Goal: Task Accomplishment & Management: Complete application form

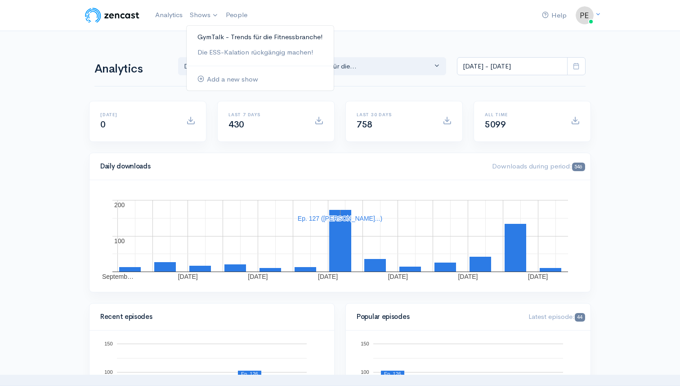
click at [215, 42] on link "GymTalk - Trends für die Fitnessbranche!" at bounding box center [260, 37] width 147 height 16
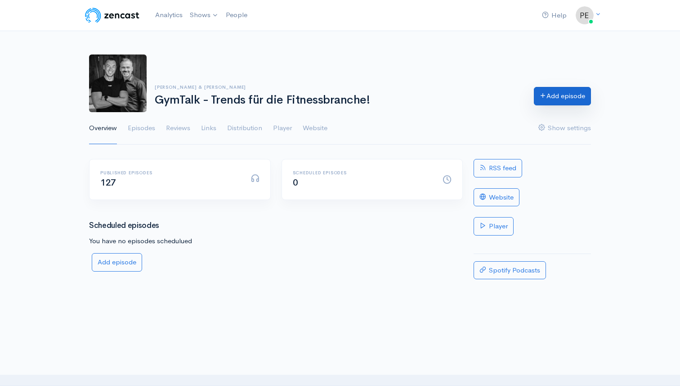
click at [558, 95] on link "Add episode" at bounding box center [562, 96] width 57 height 18
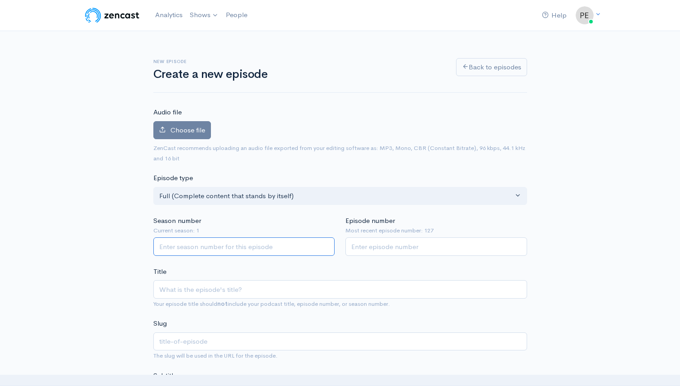
click at [222, 245] on input "Season number" at bounding box center [244, 246] width 182 height 18
type input "1"
click at [359, 251] on input "Episode number" at bounding box center [437, 246] width 182 height 18
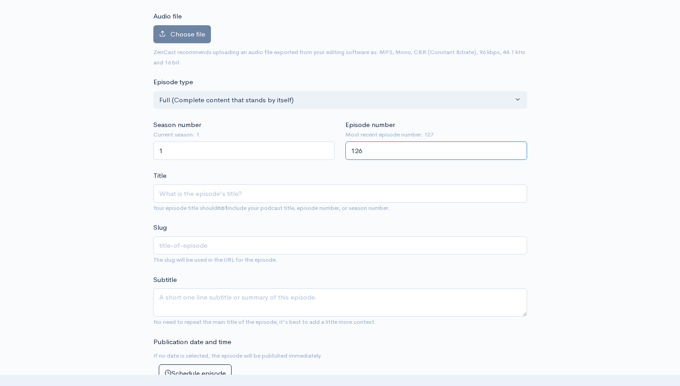
scroll to position [127, 0]
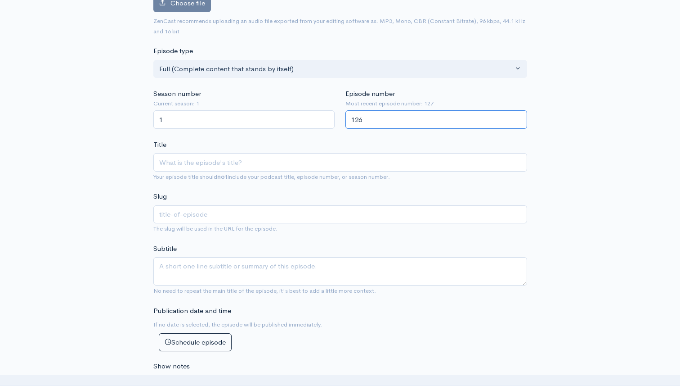
type input "126"
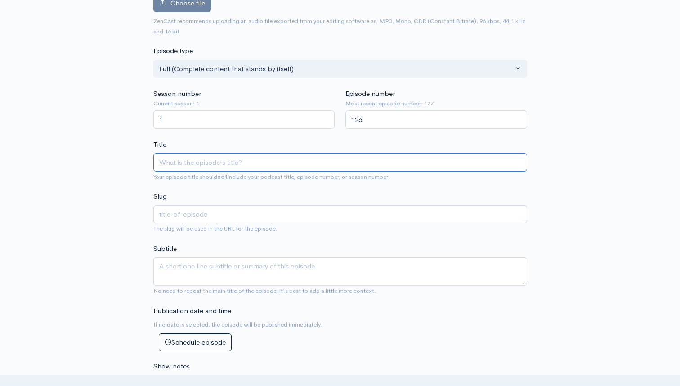
click at [228, 161] on input "Title" at bounding box center [340, 162] width 374 height 18
type input "S"
type input "s"
type input "S"
type input "s"
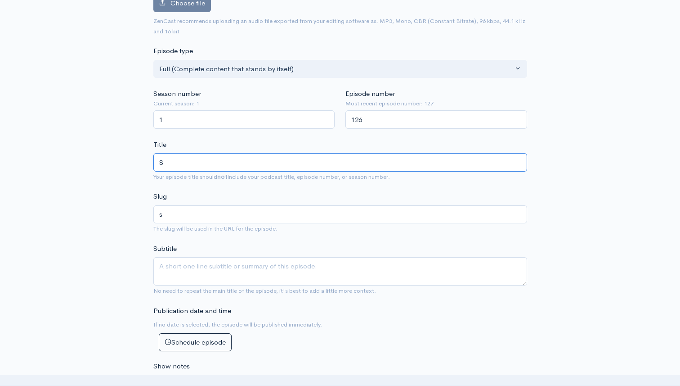
type input "So"
type input "so"
type input "Some"
type input "some"
type input "Someth"
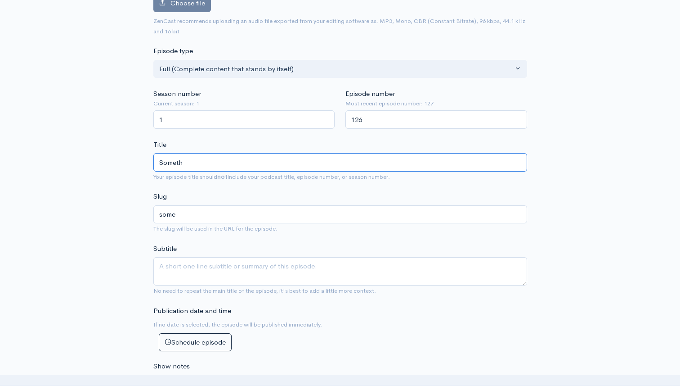
type input "someth"
type input "Somethi"
type input "somethi"
type input "Somethin"
type input "somethin"
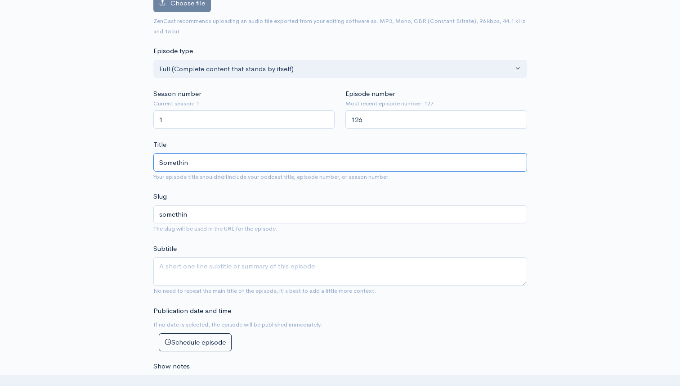
type input "Something"
type input "something"
type input "Something "b"
type input "something-b"
type input "Something "bi"
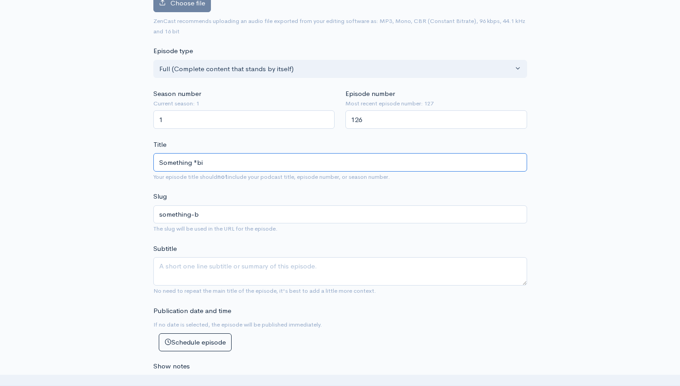
type input "something-bi"
type input "Something "big"
type input "something-big"
type input "Something "big" -so"
type input "something-big-so"
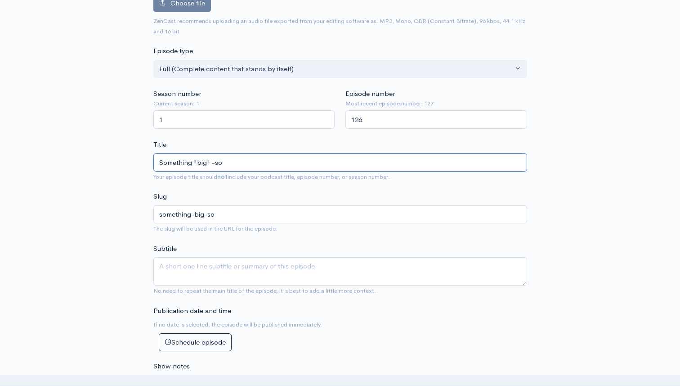
type input "Something "big" -som"
type input "something-big-som"
type input "Something "big" -some"
type input "something-big-some"
type input "Something "big" -somet"
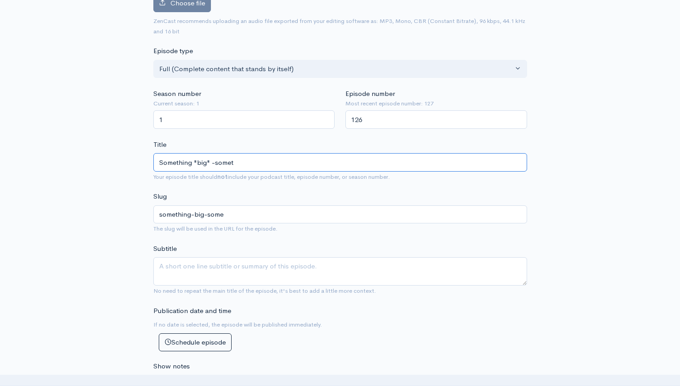
type input "something-big-somet"
type input "Something "big" -somethi"
type input "something-big-somethi"
type input "Something "big" -somethin"
type input "something-big-somethin"
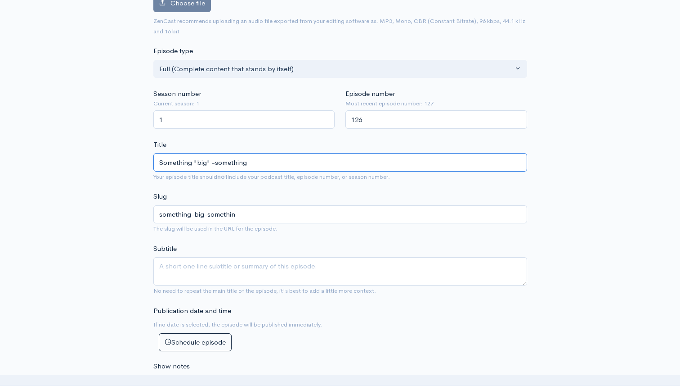
type input "Something "big" -something"
type input "something-big-something"
type input "Something "big" -something N"
type input "something-big-something-n"
type input "Something "big" -something [PERSON_NAME]"
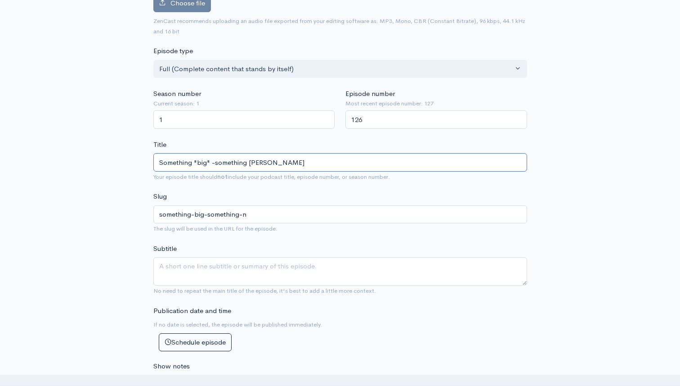
type input "something-big-something-ne"
type input "Something "big" -something New"
type input "something-big-something-new"
type input "Something "big" -something [PERSON_NAME]"
type input "something-big-something-ne"
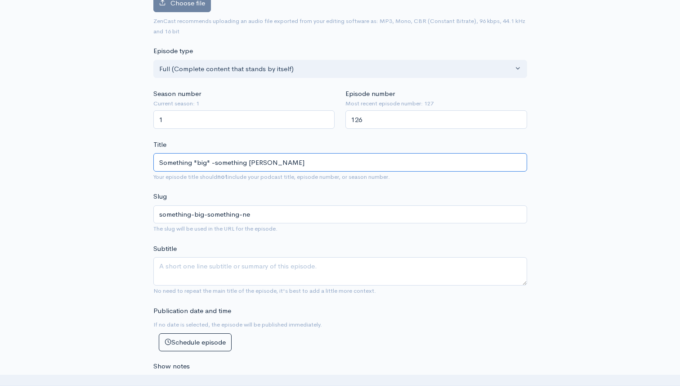
type input "Something "big" -something N"
type input "something-big-something-n"
type input "Something "big" -something"
type input "something-big-something"
type input "Something "big" -something ne"
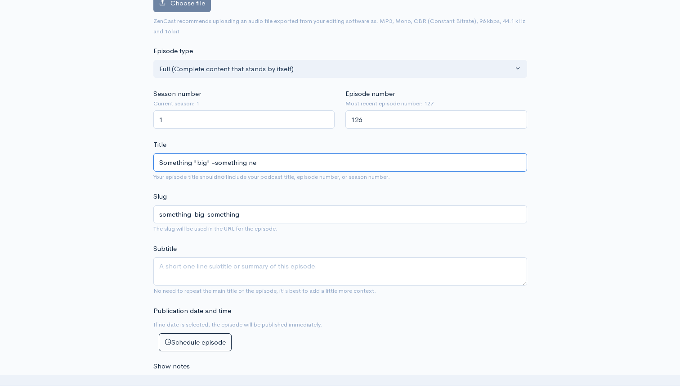
type input "something-big-something-ne"
type input "Something "big" -something new"
type input "something-big-something-new"
type input "Something "big" -something new is"
type input "something-big-something-new-is"
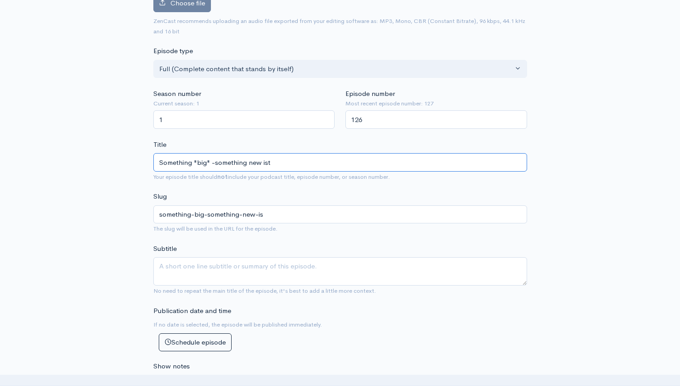
type input "Something "big" -something new ist"
type input "something-big-something-new-ist"
type input "Something "big" -something new ist co"
type input "something-big-something-new-ist-co"
type input "Something "big" -something new ist com"
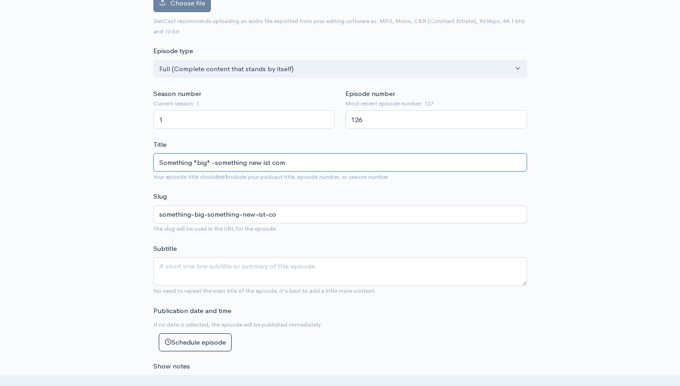
type input "something-big-something-new-ist-com"
type input "Something "big" -something new ist co"
type input "something-big-something-new-ist-co"
type input "Something "big" -something new ist c"
type input "something-big-something-new-ist-c"
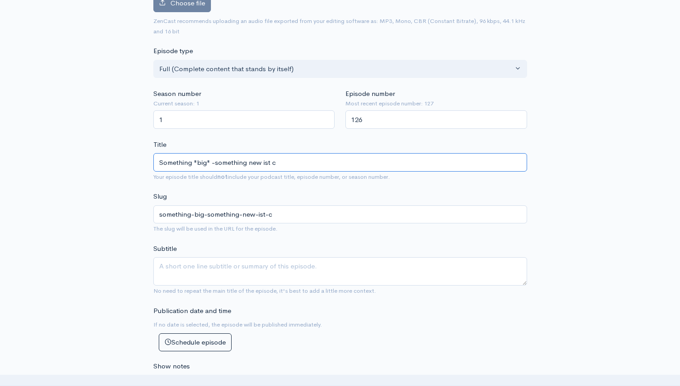
type input "Something "big" -something new ist"
type input "something-big-something-new-ist"
type input "Something "big" -something new is"
type input "something-big-something-new-is"
type input "Something "big" -something new is co"
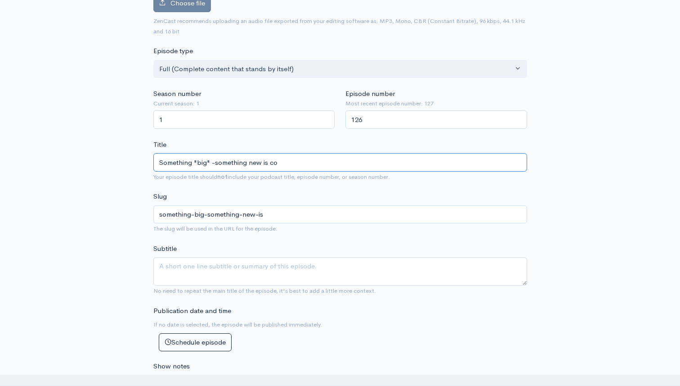
type input "something-big-something-new-is-co"
type input "Something "big" -something new is com"
type input "something-big-something-new-is-com"
type input "Something "big" -something new is comi"
type input "something-big-something-new-is-comi"
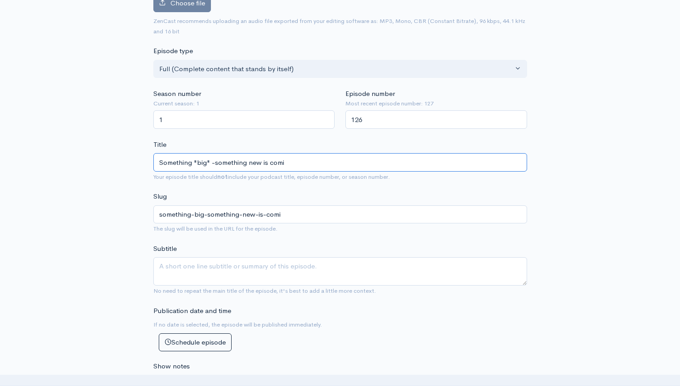
type input "Something "big" -something new is comin"
type input "something-big-something-new-is-comin"
type input "Something "big" -something new is coming"
type input "something-big-something-new-is-coming"
type input "Something "big" -something new is coming."
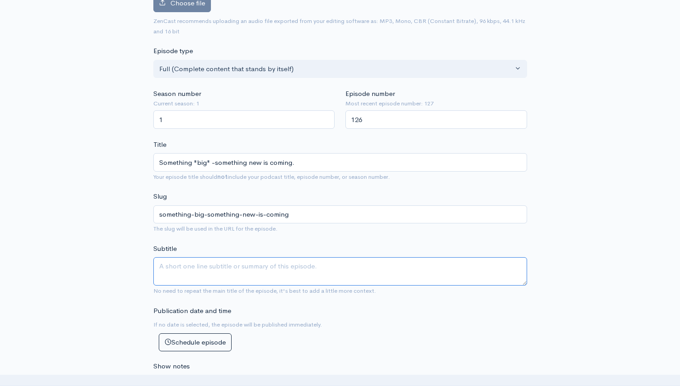
click at [196, 259] on textarea "Subtitle" at bounding box center [340, 271] width 374 height 28
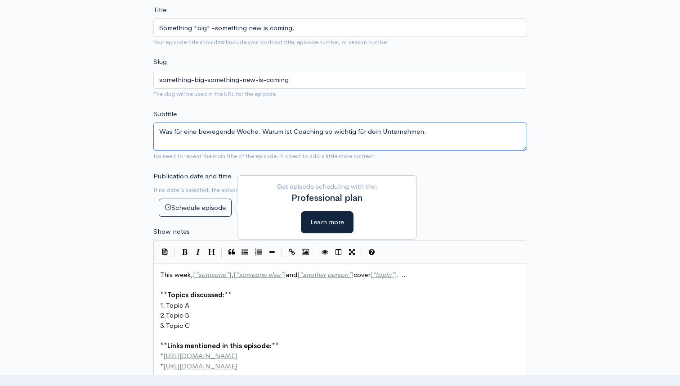
scroll to position [300, 0]
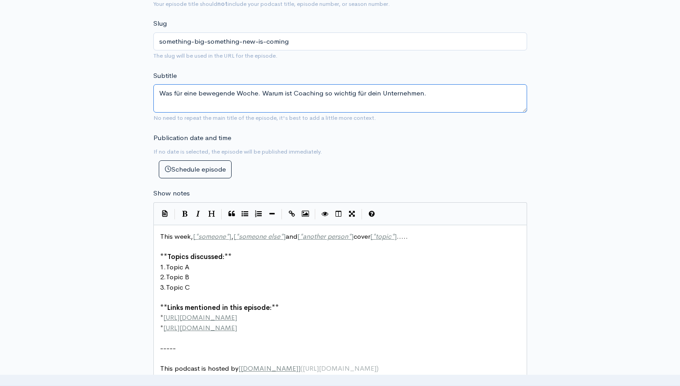
type textarea "Was für eine bewegende Woche. Warum ist Coaching so wichtig für dein Unternehme…"
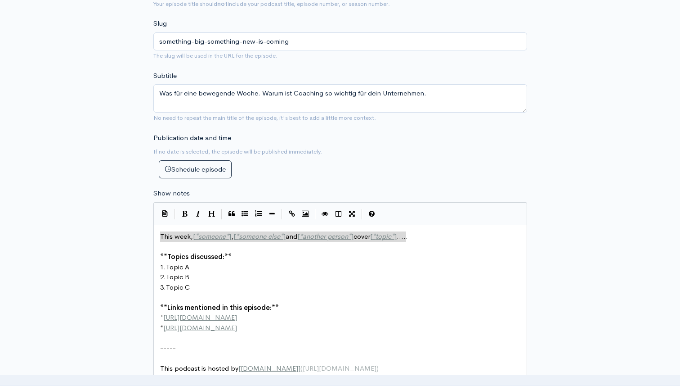
type textarea "This week, [*someone*], [*someone else*] and [*another person*] cover [*topic*]…"
type textarea "**"
drag, startPoint x: 245, startPoint y: 259, endPoint x: 226, endPoint y: 259, distance: 18.9
type textarea "Coaching coa"
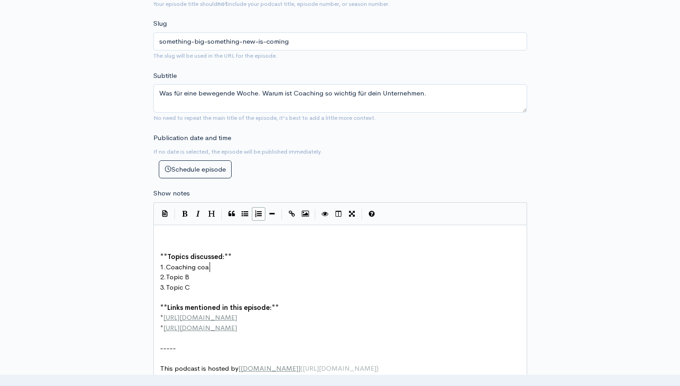
scroll to position [3, 41]
type textarea "Caoc"
type textarea "oaching Coaching"
click at [194, 277] on pre "2. Topic B" at bounding box center [340, 277] width 364 height 10
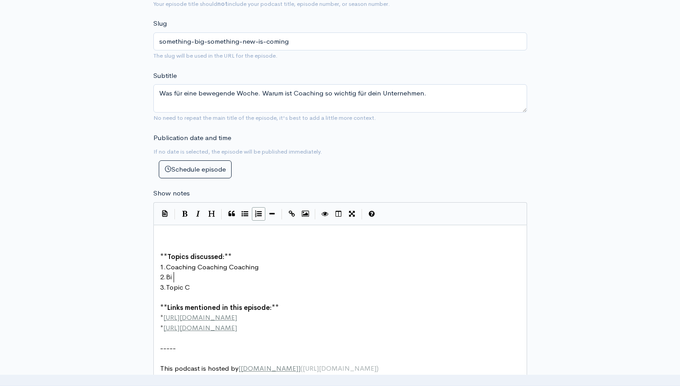
type textarea "Bil"
type textarea "Markenstolz"
click at [199, 287] on pre "3. Topic C" at bounding box center [340, 287] width 364 height 10
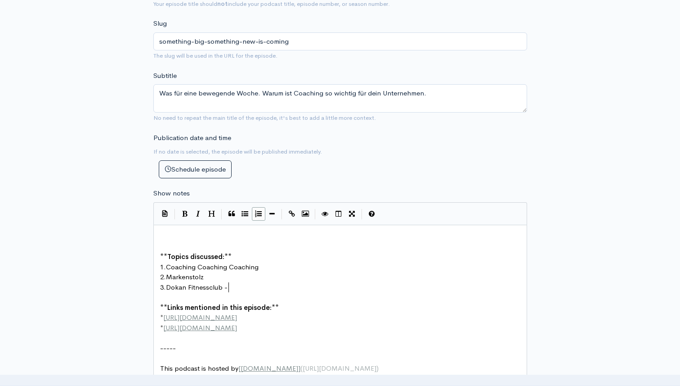
scroll to position [3, 62]
type textarea "Dokan Fitnessclub - eine unglaubliche Geschichte."
drag, startPoint x: 230, startPoint y: 320, endPoint x: 184, endPoint y: 320, distance: 46.4
type textarea "[PERSON_NAME][DOMAIN_NAME]"
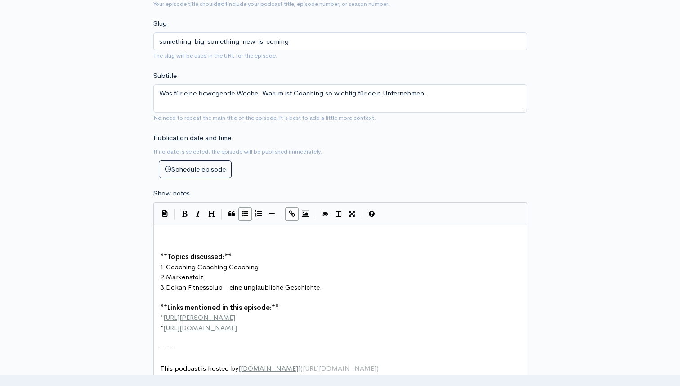
scroll to position [3, 49]
drag, startPoint x: 253, startPoint y: 329, endPoint x: 187, endPoint y: 330, distance: 66.2
type textarea "[DOMAIN_NAME]"
type textarea "[URL][DOMAIN_NAME]"
drag, startPoint x: 255, startPoint y: 329, endPoint x: 167, endPoint y: 329, distance: 88.7
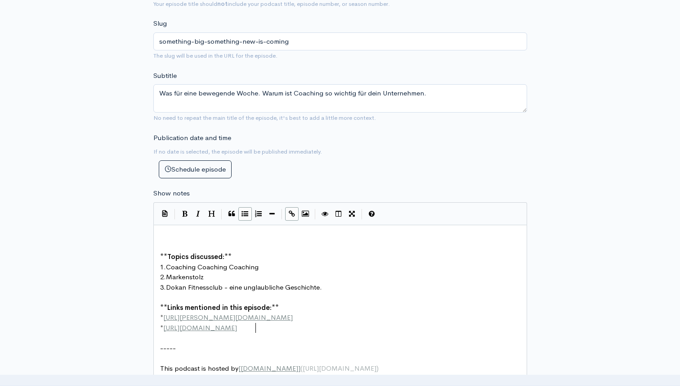
click at [333, 287] on pre "3. Dokan Fitnessclub - eine unglaubliche Geschichte." at bounding box center [340, 287] width 364 height 10
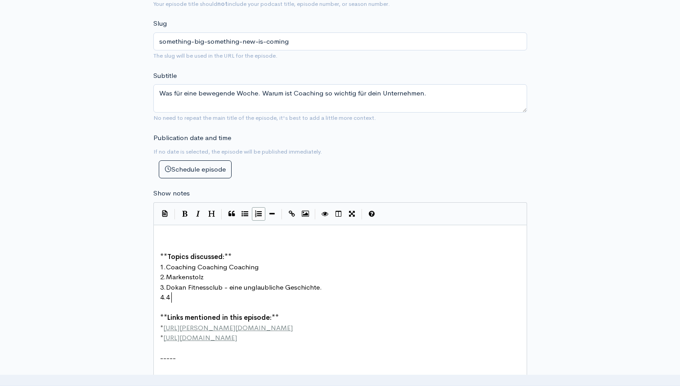
scroll to position [3, 7]
type textarea "4."
type textarea "GYMTALK kommt nach Chn"
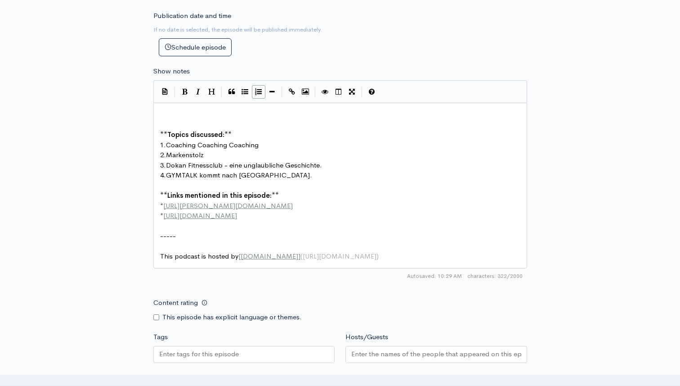
scroll to position [412, 0]
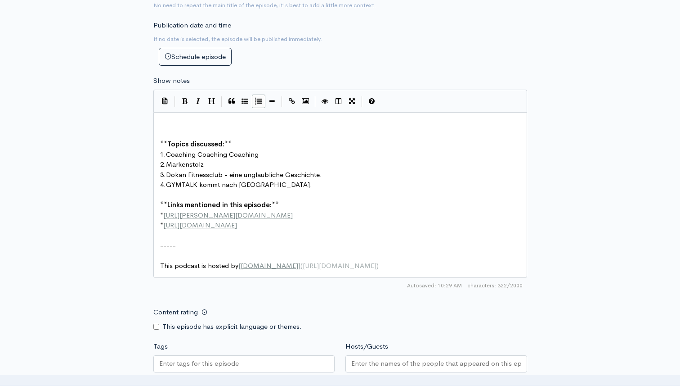
type textarea "[GEOGRAPHIC_DATA]."
click at [271, 357] on div at bounding box center [244, 363] width 182 height 17
click at [239, 358] on input "Tags" at bounding box center [199, 363] width 81 height 10
type input "f"
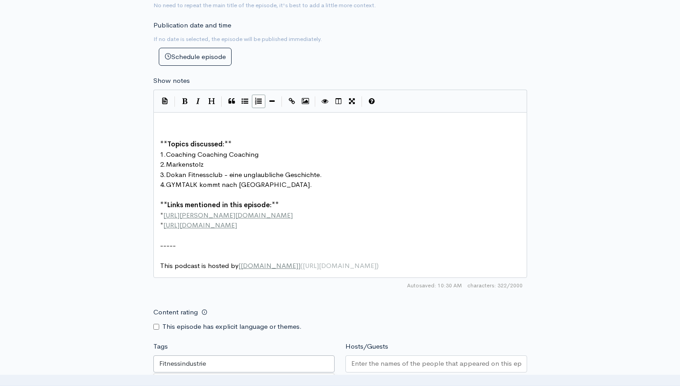
type input "Fitnessindustrie"
click at [387, 356] on div at bounding box center [437, 363] width 182 height 17
type input "[PERSON_NAME] / [PERSON_NAME]"
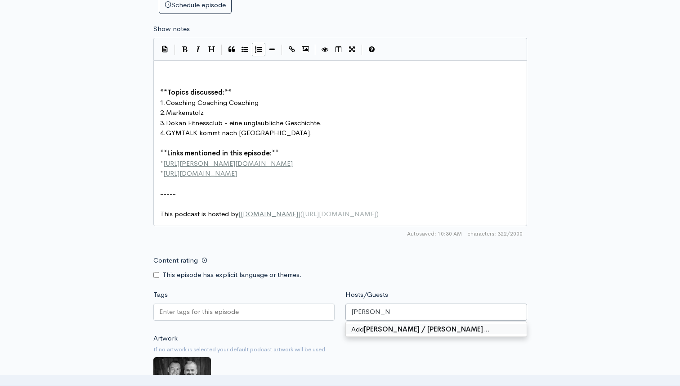
scroll to position [470, 0]
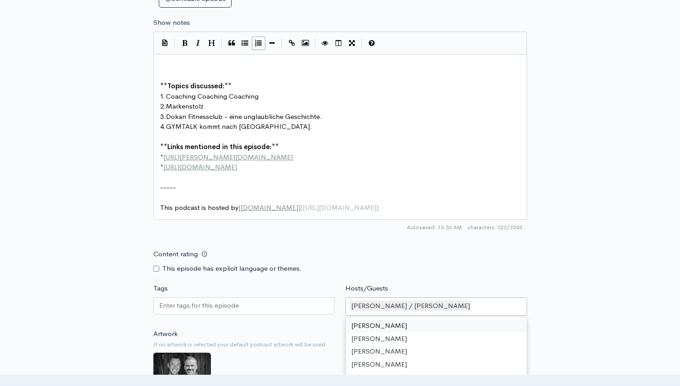
click at [412, 255] on div "Content rating This episode has explicit language or themes." at bounding box center [340, 259] width 385 height 28
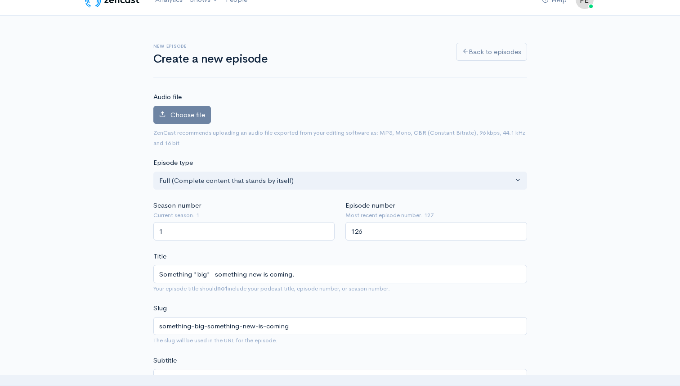
scroll to position [0, 0]
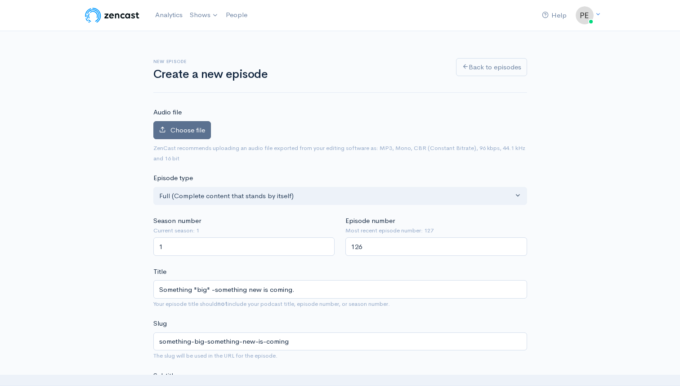
click at [200, 131] on span "Choose file" at bounding box center [188, 130] width 35 height 9
click at [0, 0] on input "Choose file" at bounding box center [0, 0] width 0 height 0
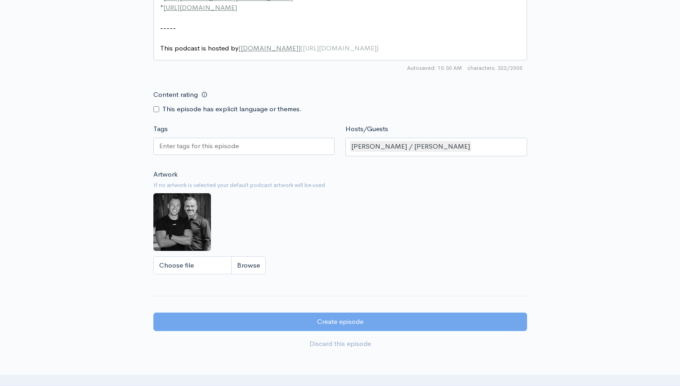
scroll to position [631, 0]
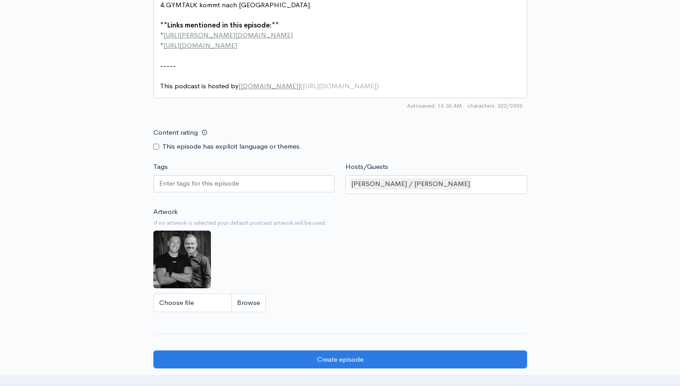
scroll to position [775, 0]
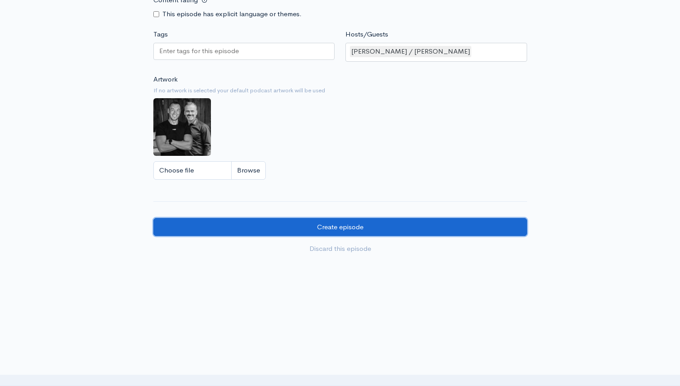
click at [335, 223] on input "Create episode" at bounding box center [340, 227] width 374 height 18
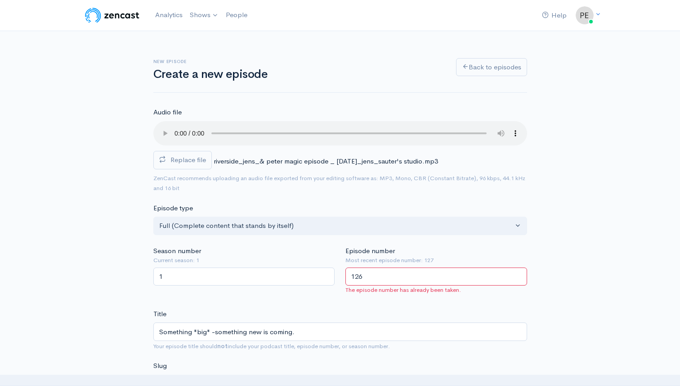
click at [380, 280] on input "126" at bounding box center [437, 276] width 182 height 18
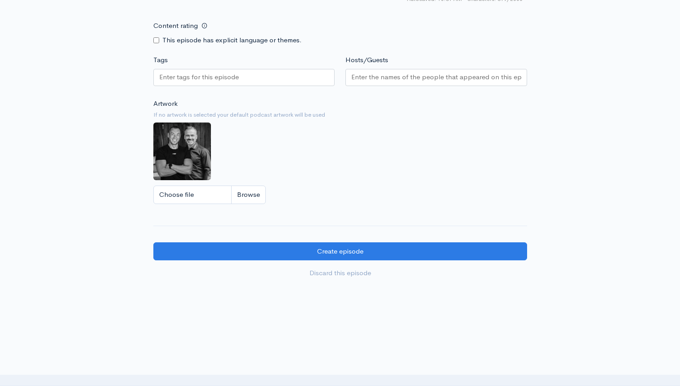
scroll to position [745, 0]
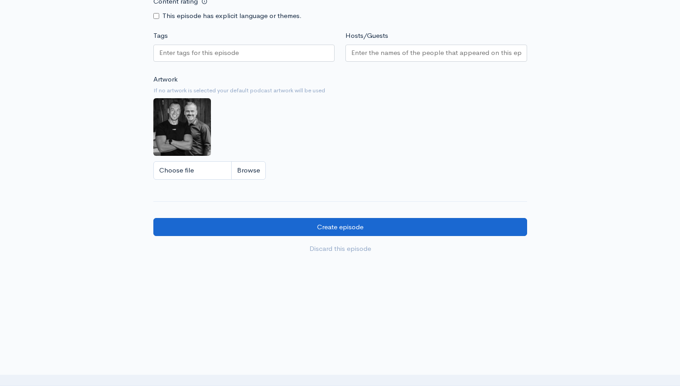
type input "128"
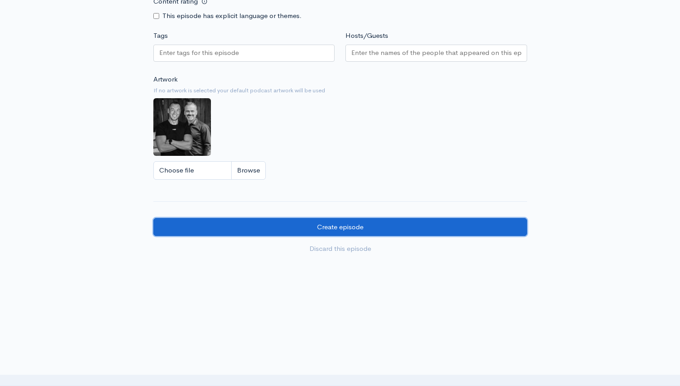
click at [371, 234] on input "Create episode" at bounding box center [340, 227] width 374 height 18
